Goal: Information Seeking & Learning: Learn about a topic

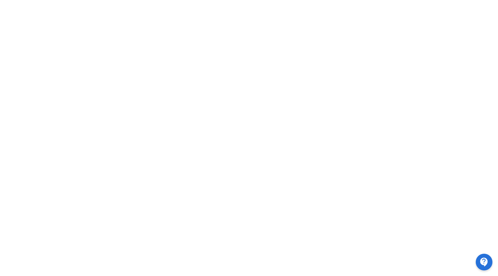
scroll to position [159, 0]
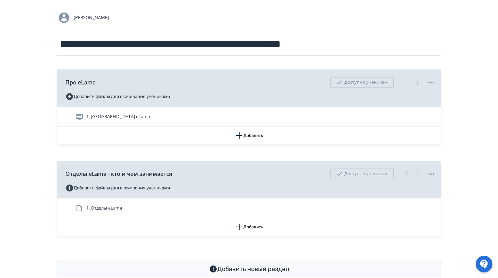
scroll to position [67, 0]
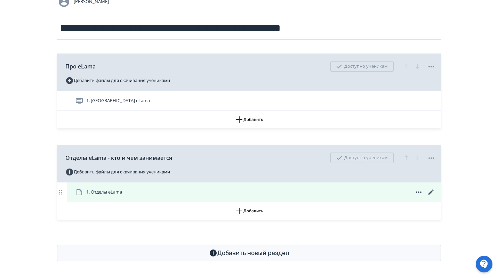
click at [430, 194] on icon at bounding box center [431, 192] width 5 height 5
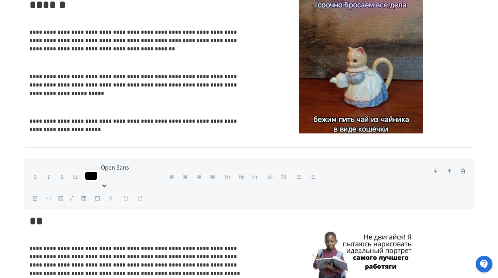
scroll to position [4590, 0]
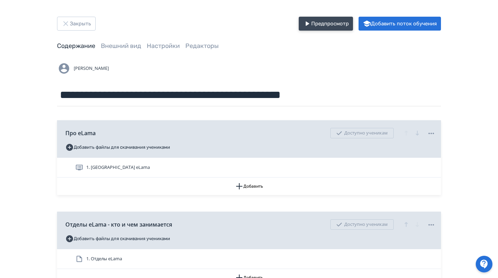
click at [327, 23] on button "Предпросмотр" at bounding box center [326, 24] width 54 height 14
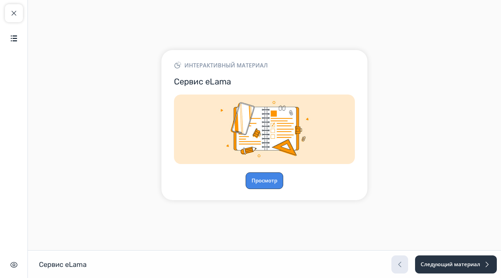
click at [264, 184] on button "Просмотр" at bounding box center [265, 181] width 38 height 17
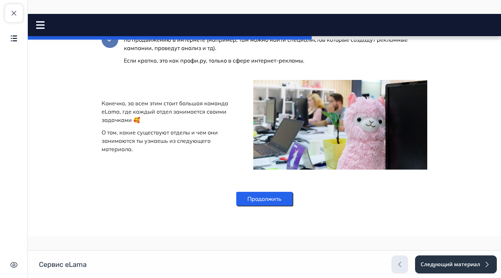
click at [265, 206] on button "Продолжить" at bounding box center [264, 199] width 56 height 14
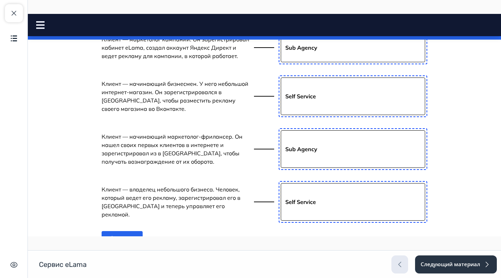
scroll to position [297, 0]
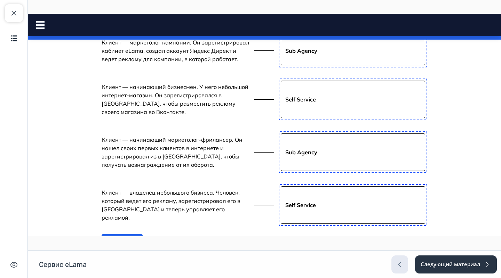
click at [115, 234] on button "Ответить" at bounding box center [122, 241] width 41 height 14
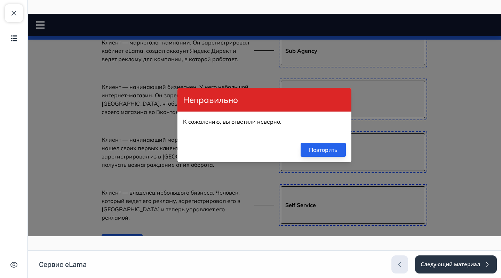
click at [321, 150] on button "Повторить" at bounding box center [323, 150] width 45 height 14
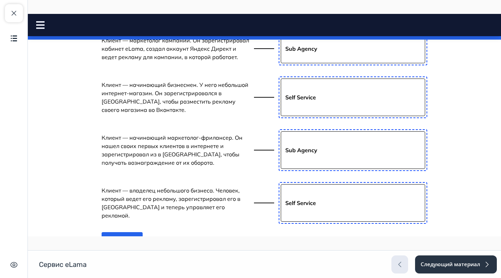
scroll to position [280, 0]
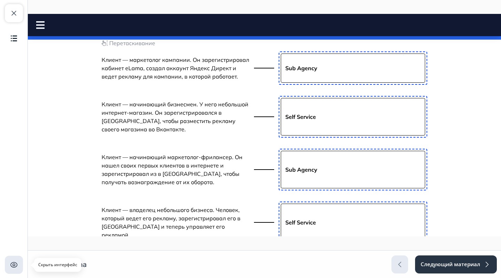
click at [12, 263] on img "button" at bounding box center [14, 265] width 8 height 8
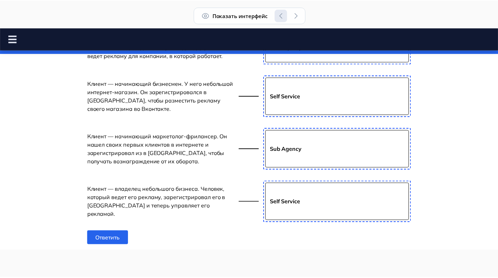
scroll to position [281, 0]
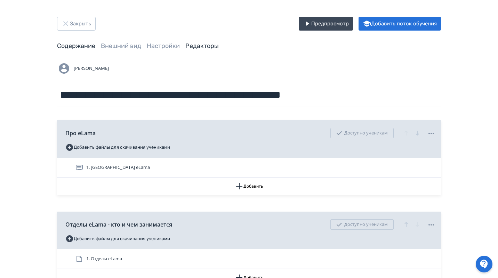
click at [194, 43] on link "Редакторы" at bounding box center [201, 46] width 33 height 8
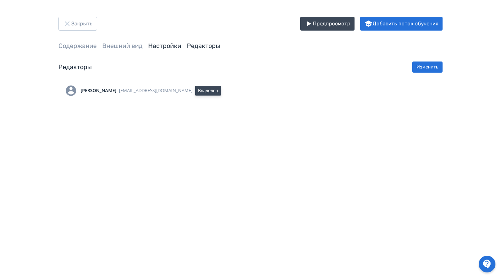
click at [166, 48] on link "Настройки" at bounding box center [164, 46] width 33 height 8
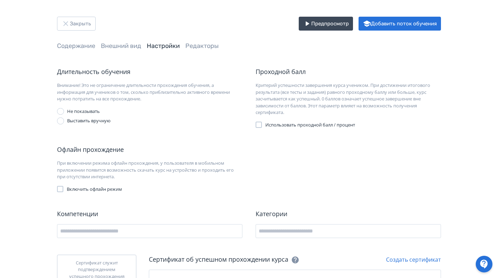
click at [105, 50] on span "Внешний вид" at bounding box center [121, 46] width 40 height 9
click at [106, 47] on link "Внешний вид" at bounding box center [121, 46] width 40 height 8
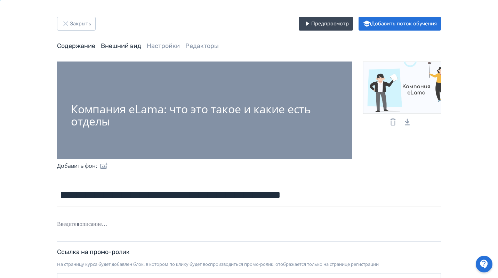
click at [80, 46] on link "Содержание" at bounding box center [76, 46] width 38 height 8
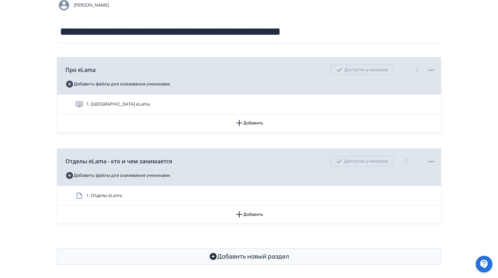
scroll to position [67, 0]
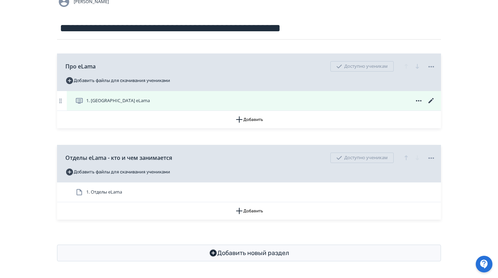
click at [230, 104] on div "1. [GEOGRAPHIC_DATA] eLama" at bounding box center [255, 101] width 360 height 8
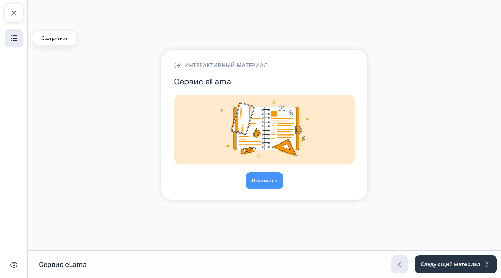
click at [9, 35] on button "Содержание" at bounding box center [14, 38] width 18 height 18
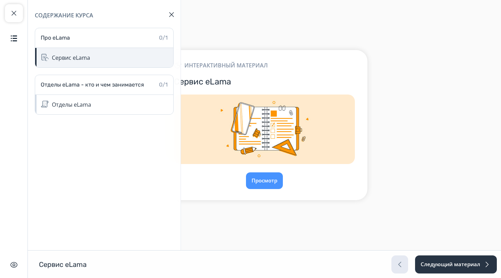
click at [91, 59] on div "Сервис eLama" at bounding box center [104, 57] width 138 height 19
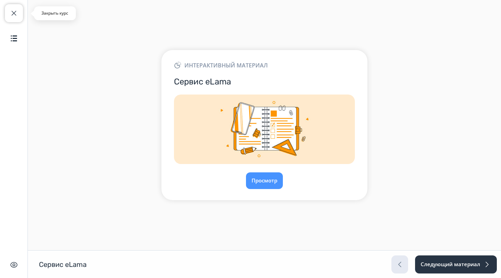
click at [12, 11] on span "button" at bounding box center [14, 13] width 8 height 8
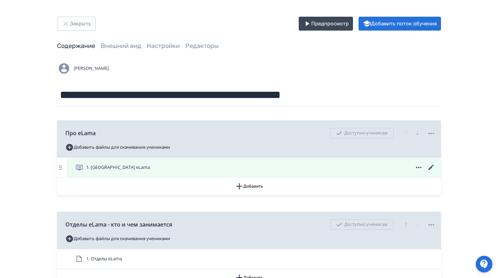
click at [433, 167] on icon at bounding box center [431, 167] width 8 height 8
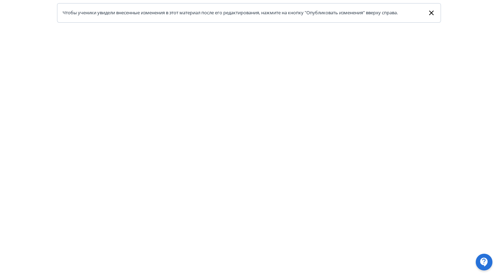
scroll to position [83, 0]
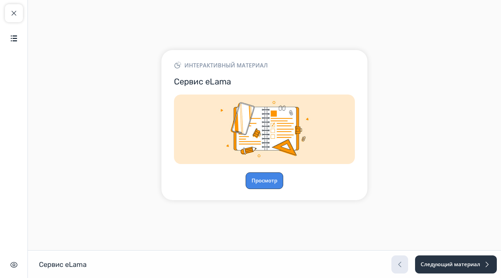
click at [265, 186] on button "Просмотр" at bounding box center [265, 181] width 38 height 17
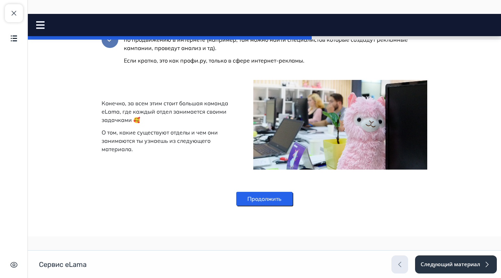
click at [266, 203] on button "Продолжить" at bounding box center [264, 199] width 56 height 14
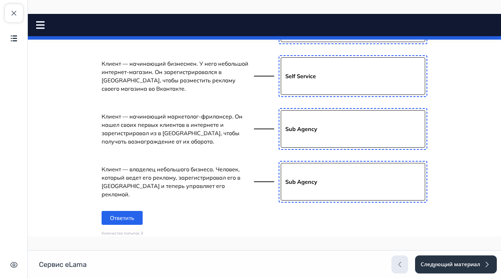
scroll to position [338, 0]
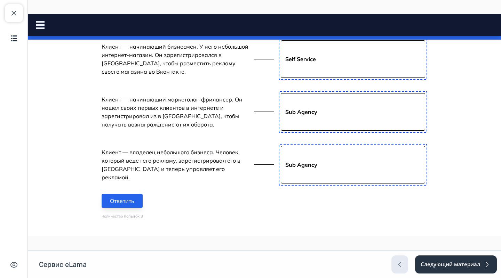
click at [125, 194] on button "Ответить" at bounding box center [122, 201] width 41 height 14
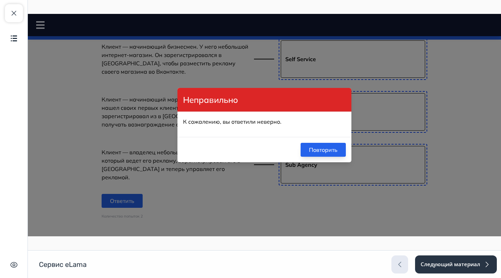
click at [330, 151] on button "Повторить" at bounding box center [323, 150] width 45 height 14
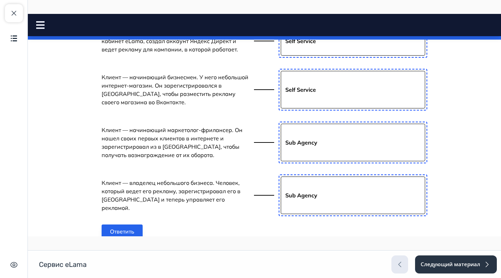
scroll to position [305, 0]
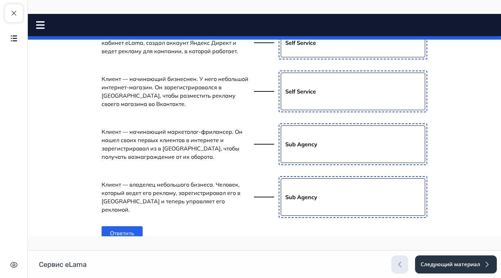
drag, startPoint x: 324, startPoint y: 143, endPoint x: 324, endPoint y: 148, distance: 5.6
click at [133, 226] on button "Ответить" at bounding box center [122, 233] width 41 height 14
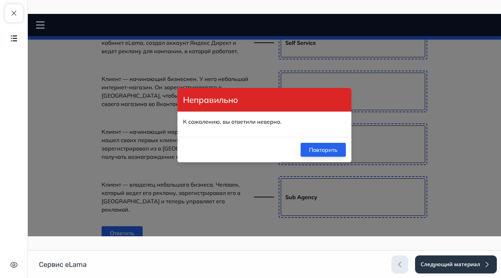
click at [333, 151] on button "Повторить" at bounding box center [323, 150] width 45 height 14
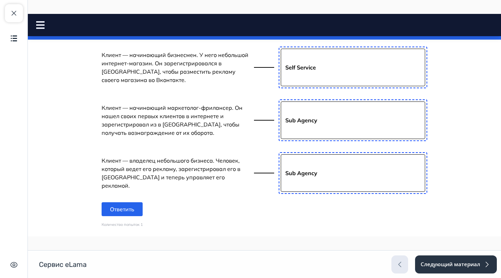
scroll to position [331, 0]
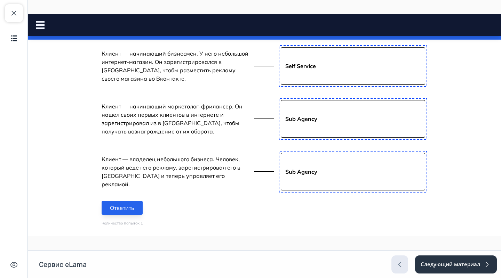
click at [126, 201] on button "Ответить" at bounding box center [122, 208] width 41 height 14
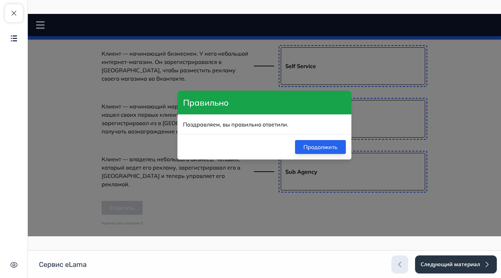
click at [325, 152] on button "Продолжить" at bounding box center [320, 147] width 51 height 14
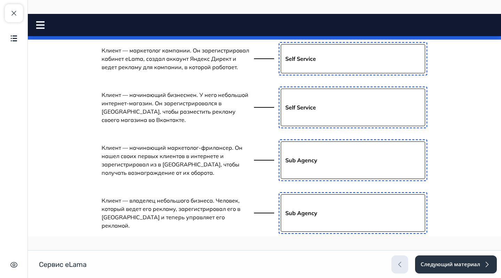
scroll to position [285, 0]
